Goal: Information Seeking & Learning: Find specific fact

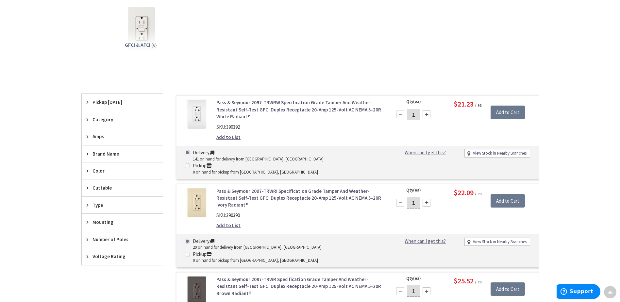
scroll to position [131, 0]
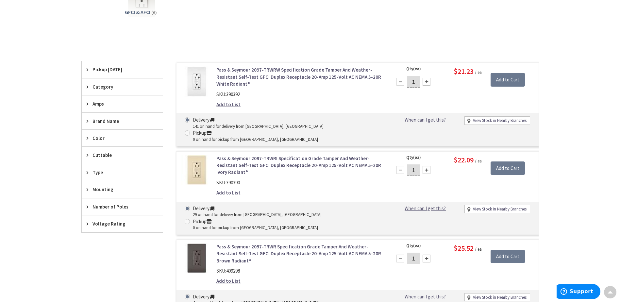
click at [281, 243] on link "Pass & Seymour 2097-TRWR Specification Grade Tamper And Weather-Resistant Self-…" at bounding box center [299, 253] width 166 height 21
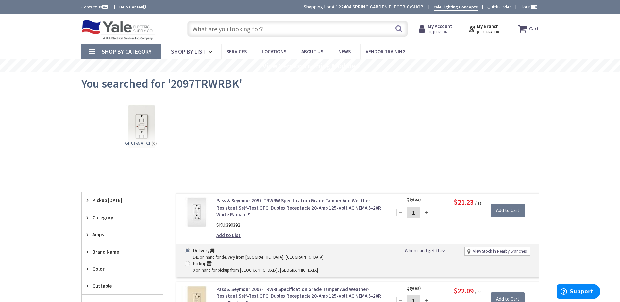
click at [274, 29] on input "text" at bounding box center [297, 29] width 221 height 16
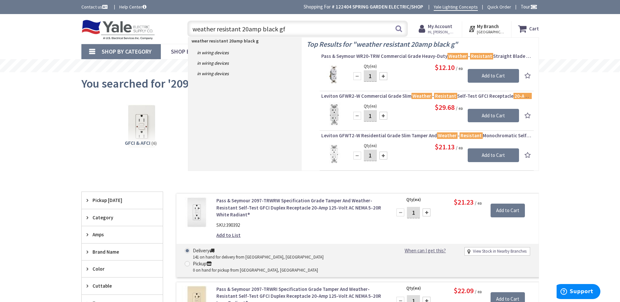
type input "weather resistant 20amp black gfi"
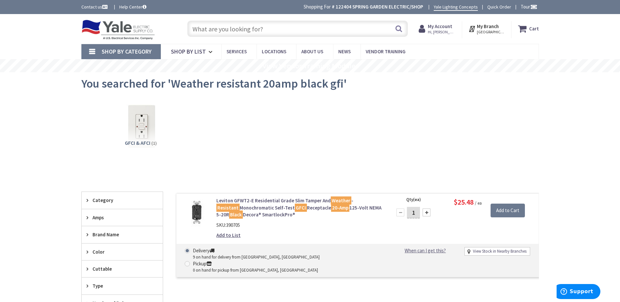
click at [268, 213] on link "Leviton GFWT2-E Residential Grade Slim Tamper And Weather - Resistant Monochrom…" at bounding box center [299, 207] width 166 height 21
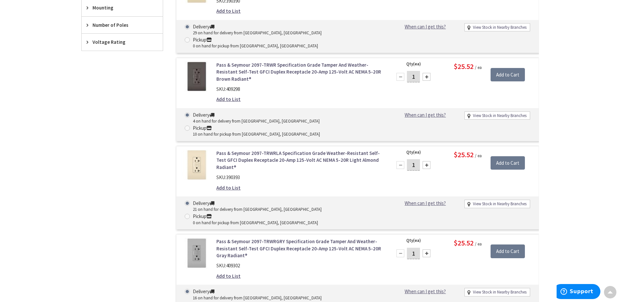
scroll to position [464, 0]
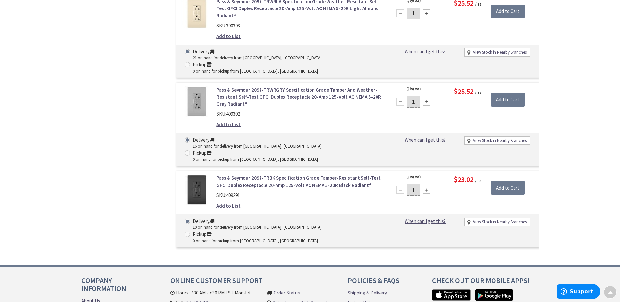
click at [283, 175] on link "Pass & Seymour 2097-TRBK Specification Grade Tamper-Resistant Self-Test GFCI Du…" at bounding box center [299, 182] width 166 height 14
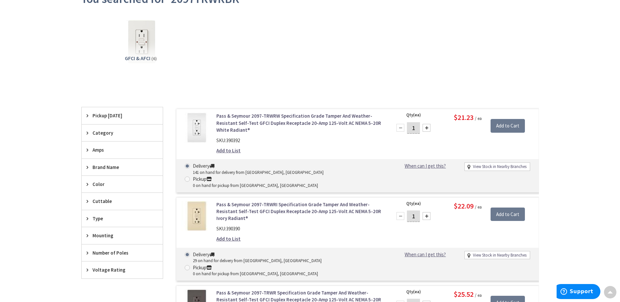
scroll to position [17, 0]
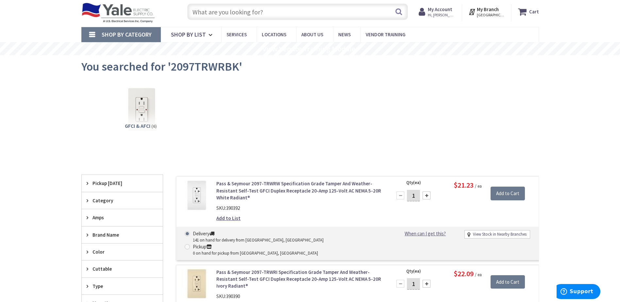
click at [224, 12] on input "text" at bounding box center [297, 12] width 221 height 16
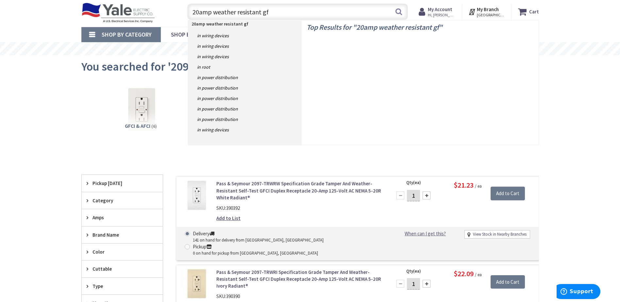
type input "20amp weather resistant gfi"
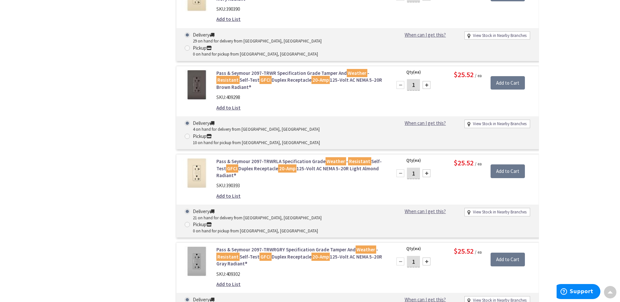
scroll to position [523, 0]
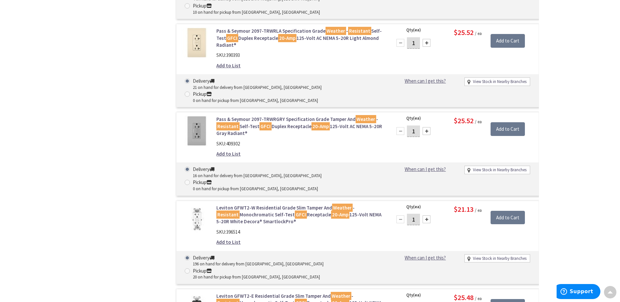
click at [246, 292] on link "Leviton GFWT2-E Residential Grade Slim Tamper And Weather - Resistant Monochrom…" at bounding box center [299, 302] width 166 height 21
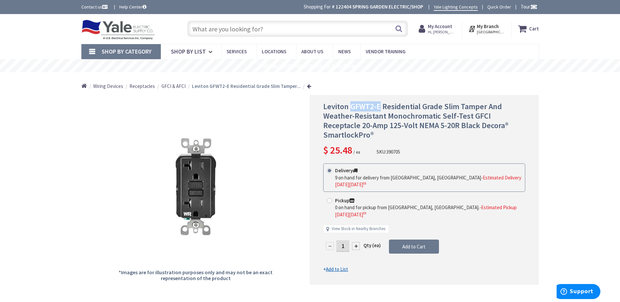
drag, startPoint x: 350, startPoint y: 107, endPoint x: 379, endPoint y: 103, distance: 29.3
click at [379, 103] on span "Leviton GFWT2-E Residential Grade Slim Tamper And Weather-Resistant Monochromat…" at bounding box center [415, 120] width 185 height 38
copy span "GFWT2-E"
